Goal: Transaction & Acquisition: Purchase product/service

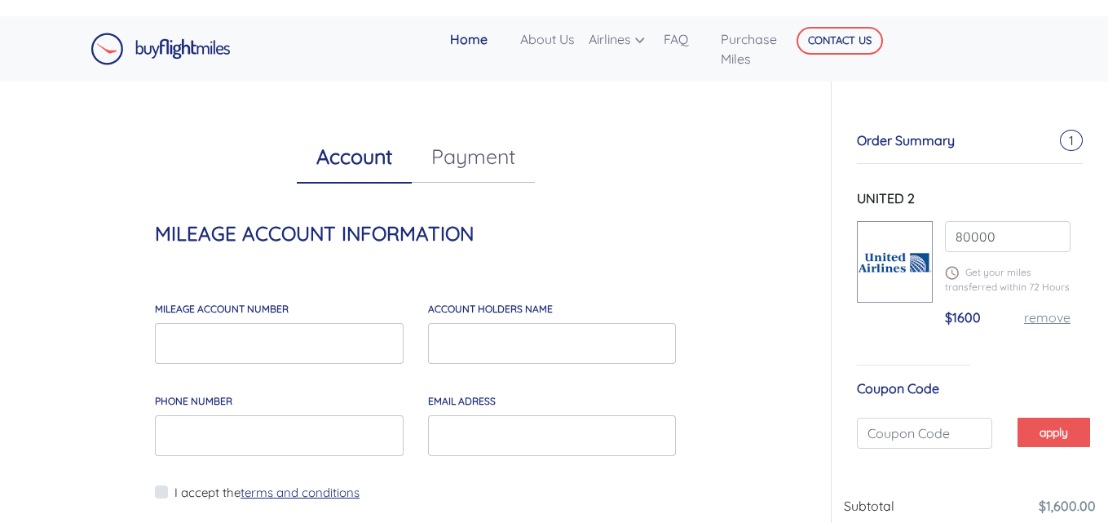
click at [481, 161] on link "Payment" at bounding box center [473, 156] width 123 height 52
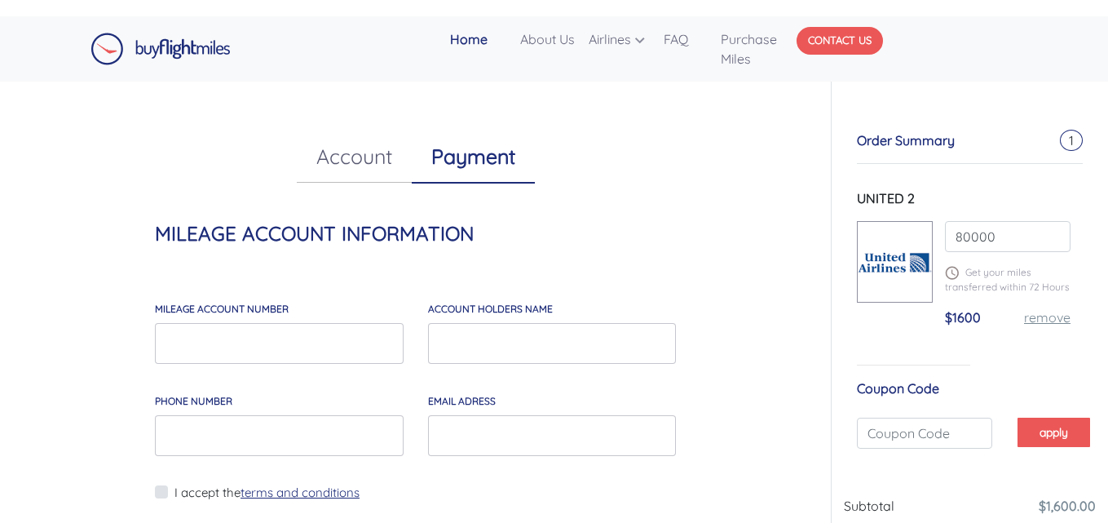
click at [868, 38] on button "CONTACT US" at bounding box center [840, 41] width 86 height 28
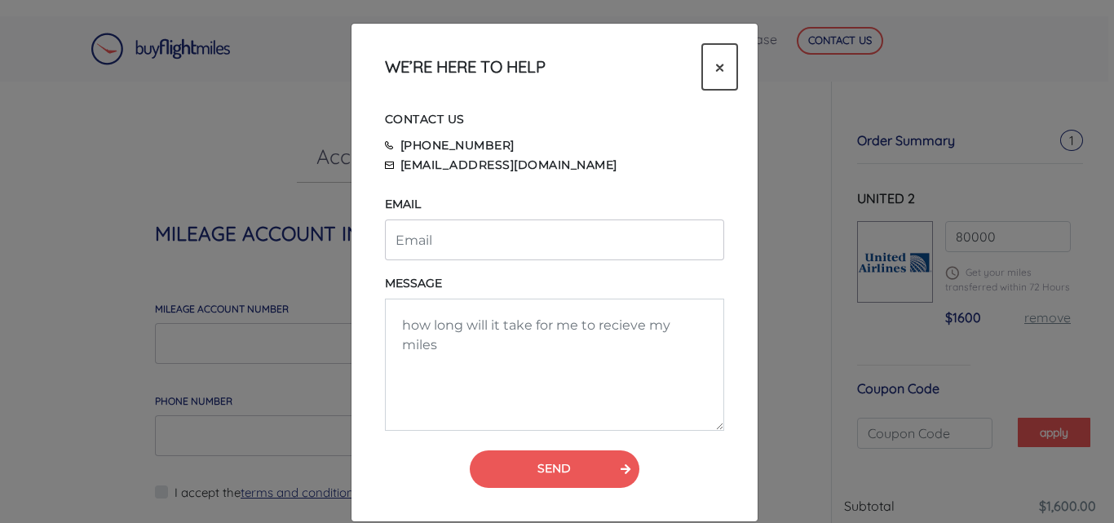
click at [722, 59] on button "×" at bounding box center [719, 67] width 35 height 46
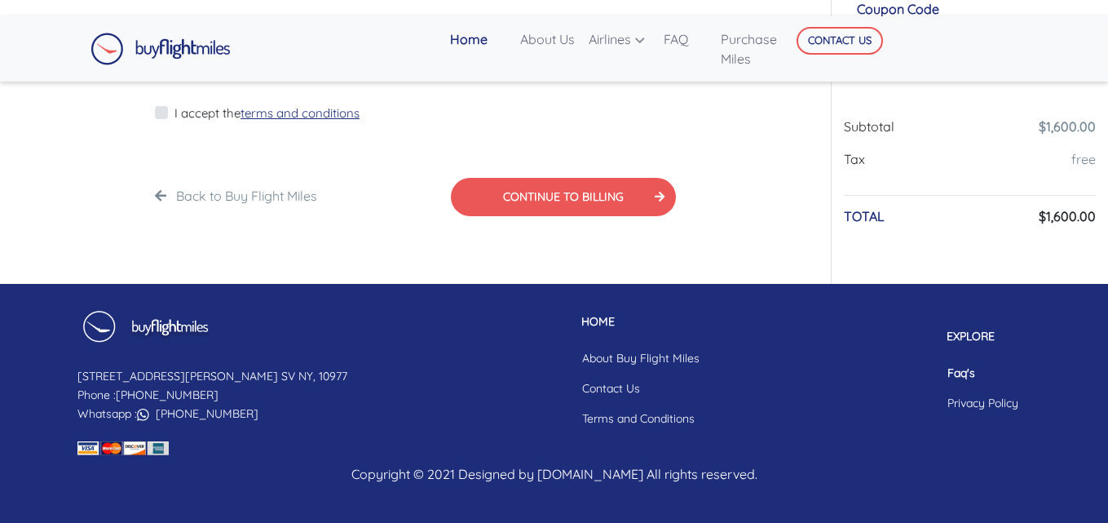
scroll to position [151, 0]
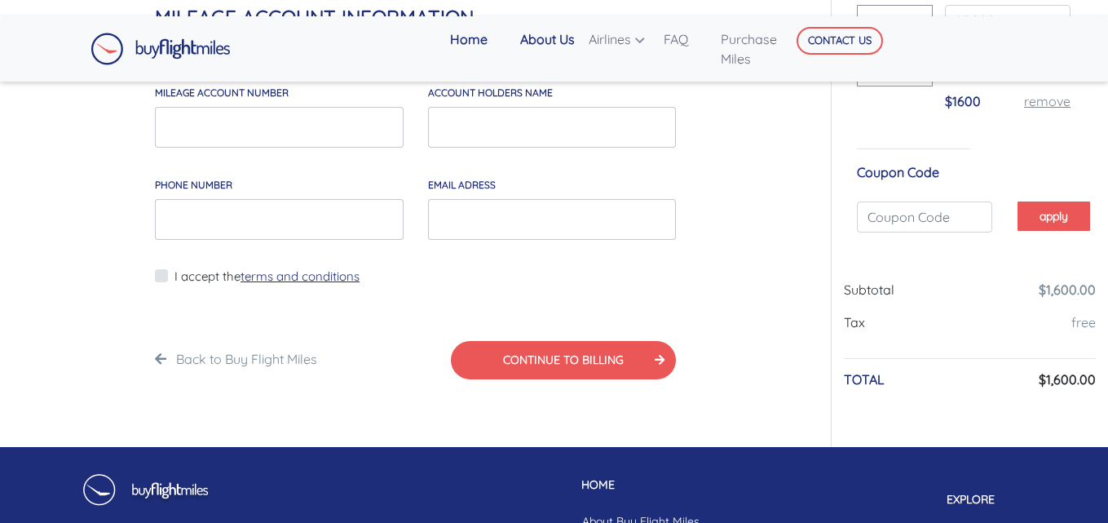
click at [567, 42] on link "About Us" at bounding box center [548, 39] width 68 height 33
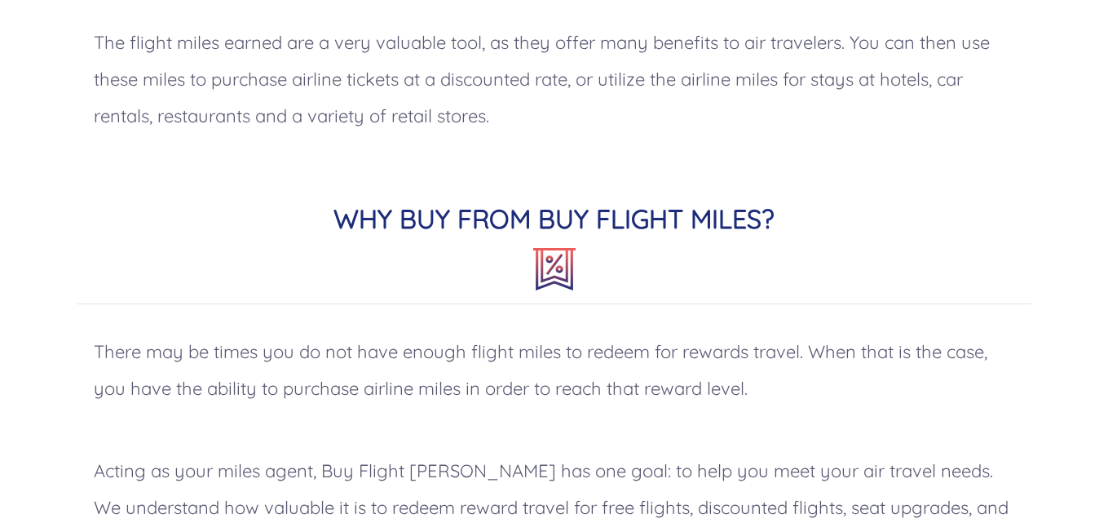
scroll to position [1468, 0]
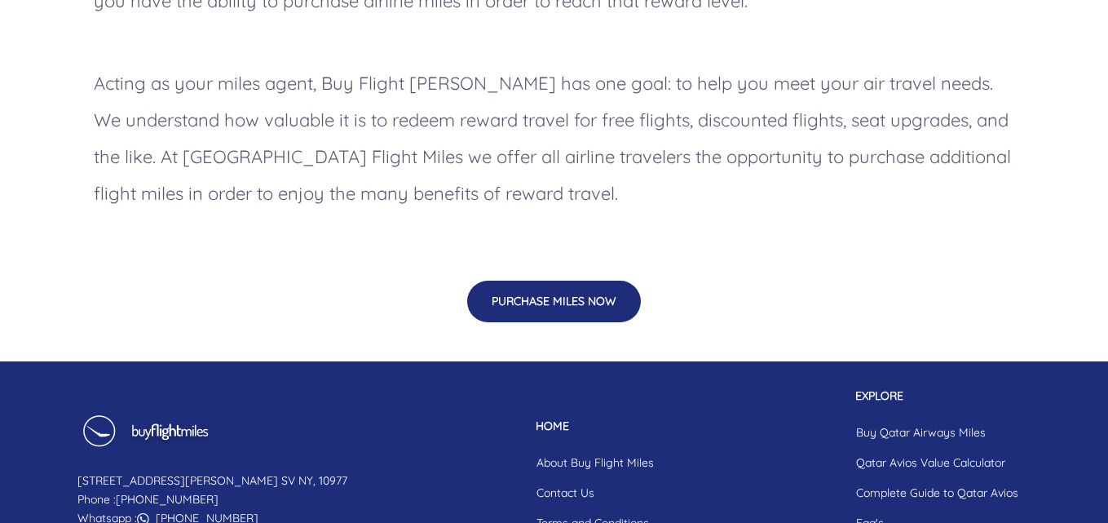
click at [508, 312] on button "PURCHASE MILES NOW" at bounding box center [554, 301] width 174 height 42
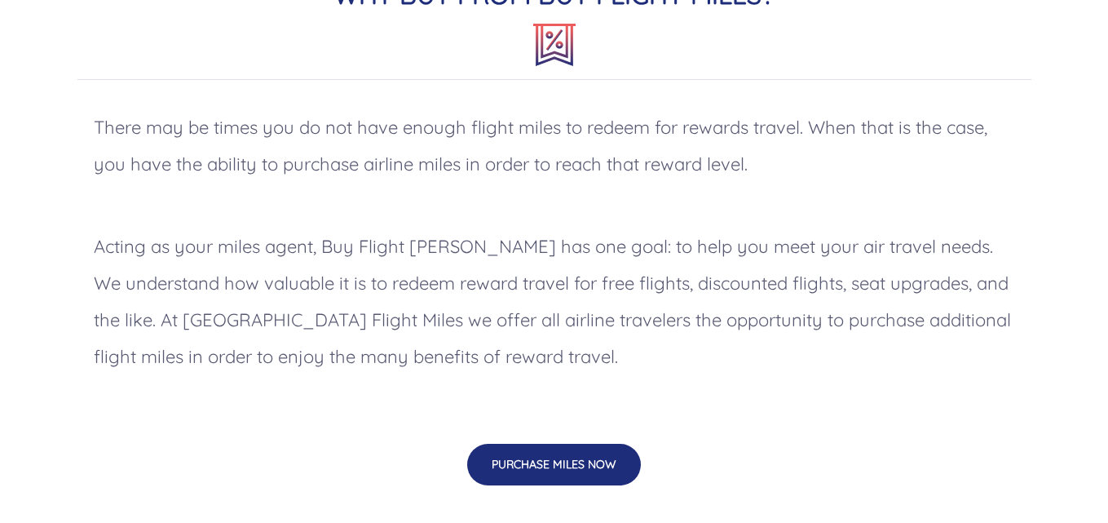
scroll to position [897, 0]
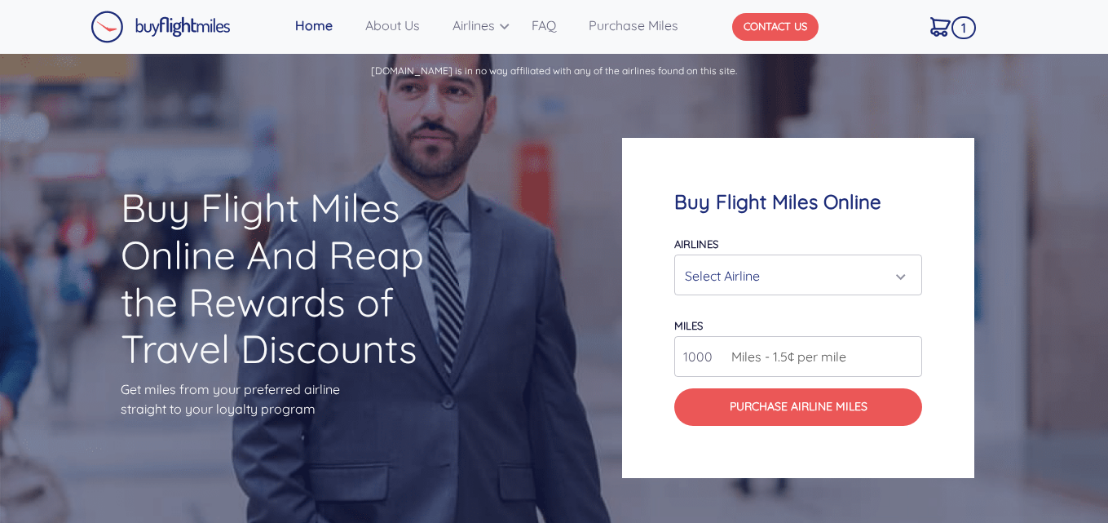
click at [762, 31] on button "CONTACT US" at bounding box center [775, 27] width 86 height 28
